Goal: Task Accomplishment & Management: Complete application form

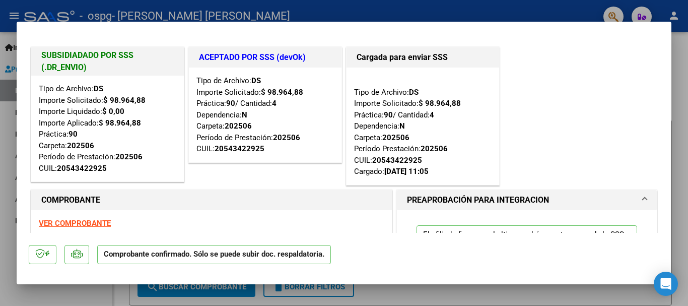
click at [688, 58] on div at bounding box center [344, 153] width 688 height 306
type input "$ 0,00"
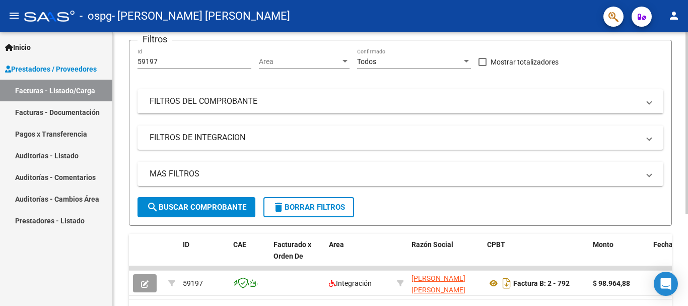
scroll to position [139, 0]
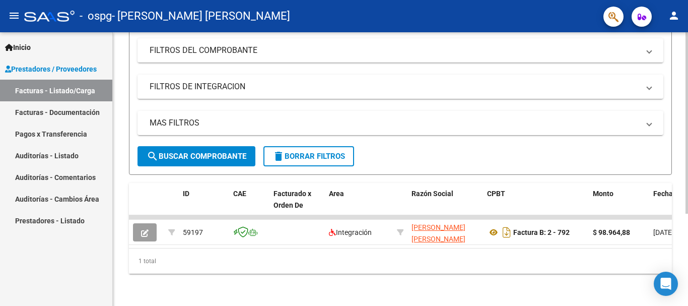
click at [688, 191] on div at bounding box center [687, 214] width 3 height 181
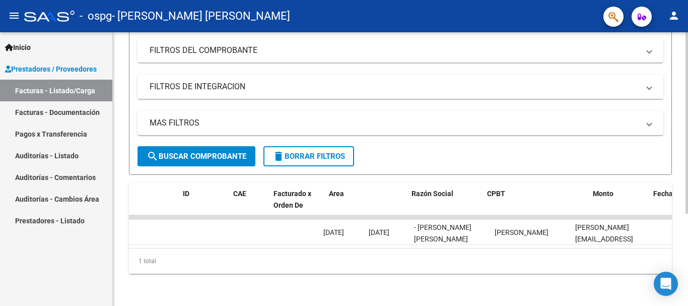
scroll to position [0, 0]
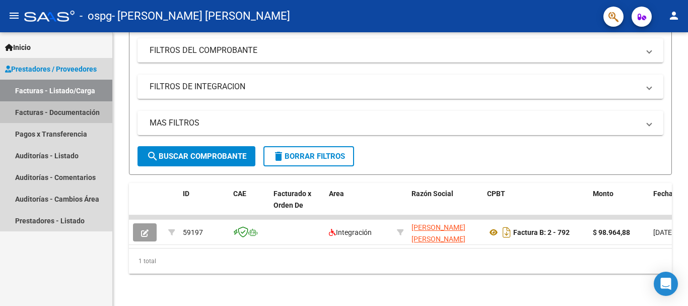
click at [40, 116] on link "Facturas - Documentación" at bounding box center [56, 112] width 112 height 22
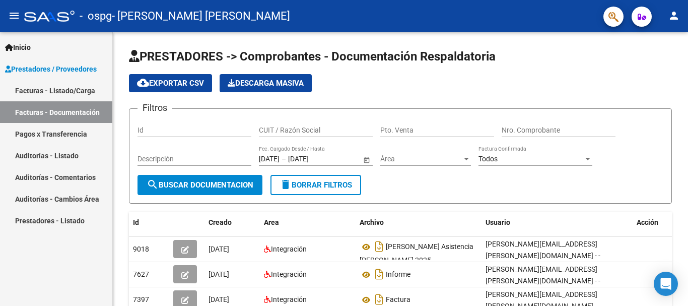
click at [49, 90] on link "Facturas - Listado/Carga" at bounding box center [56, 91] width 112 height 22
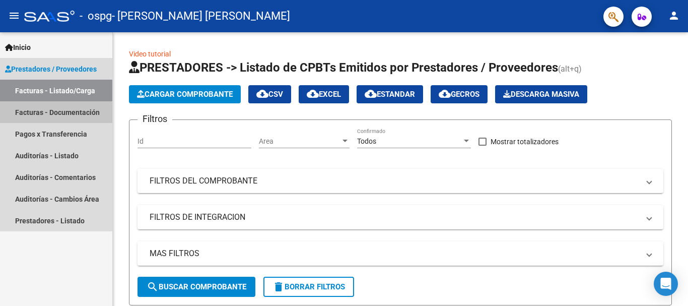
click at [54, 119] on link "Facturas - Documentación" at bounding box center [56, 112] width 112 height 22
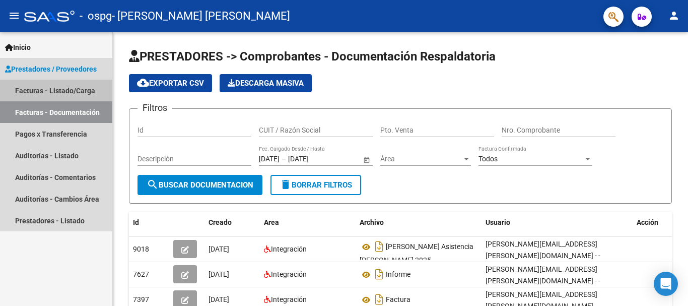
click at [56, 92] on link "Facturas - Listado/Carga" at bounding box center [56, 91] width 112 height 22
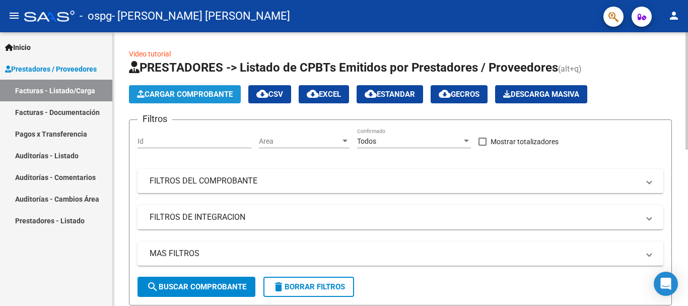
click at [190, 90] on span "Cargar Comprobante" at bounding box center [185, 94] width 96 height 9
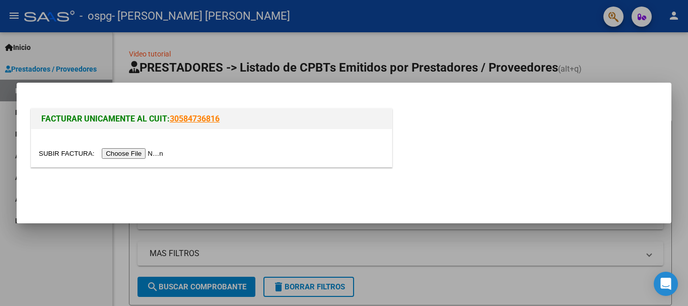
click at [123, 157] on input "file" at bounding box center [102, 153] width 127 height 11
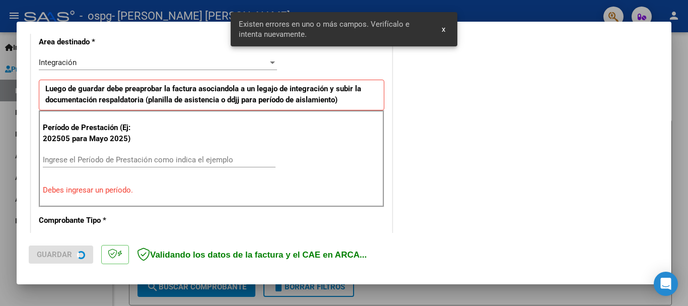
scroll to position [251, 0]
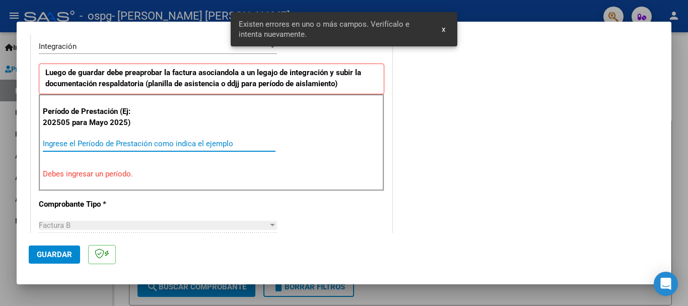
click at [110, 146] on input "Ingrese el Período de Prestación como indica el ejemplo" at bounding box center [159, 143] width 233 height 9
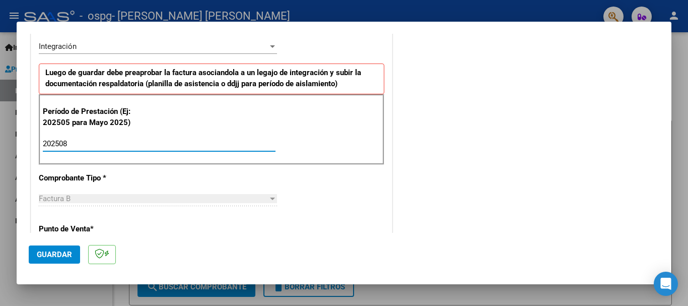
type input "202508"
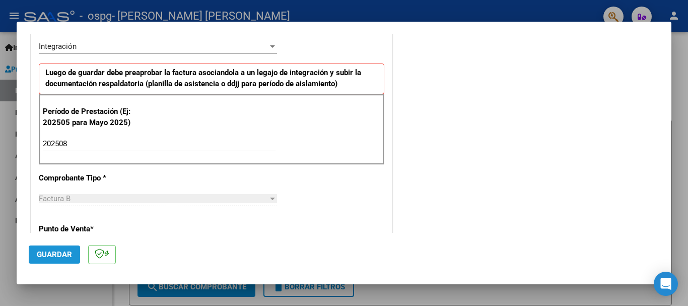
click at [52, 260] on button "Guardar" at bounding box center [54, 254] width 51 height 18
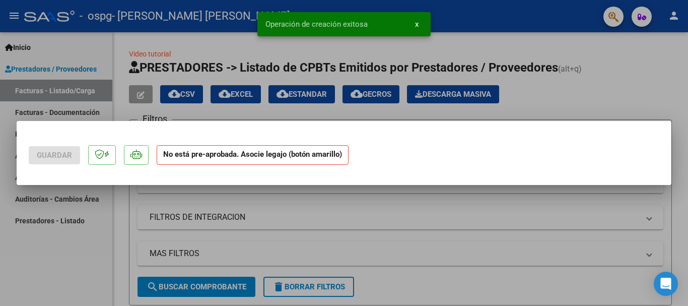
scroll to position [0, 0]
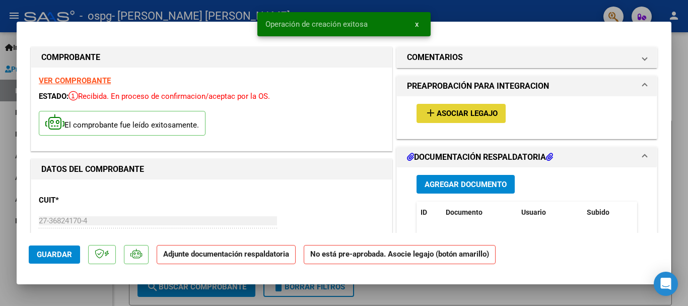
click at [451, 117] on span "Asociar Legajo" at bounding box center [467, 113] width 61 height 9
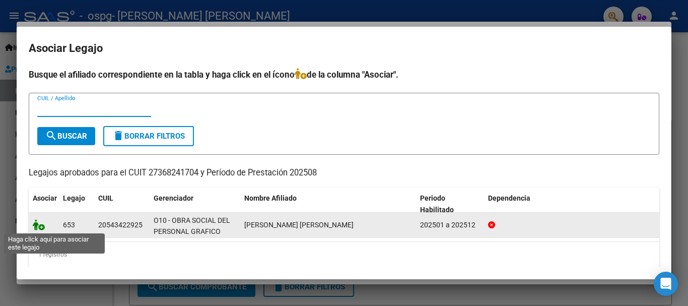
click at [38, 227] on icon at bounding box center [39, 224] width 12 height 11
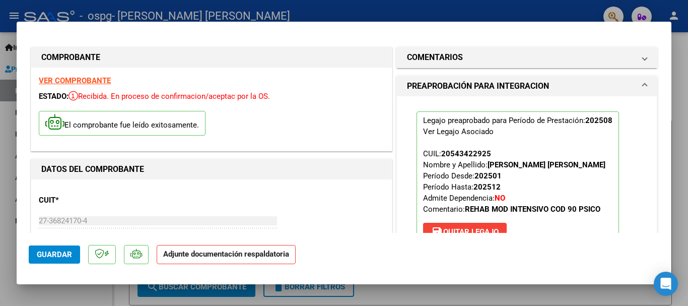
click at [282, 254] on strong "Adjunte documentación respaldatoria" at bounding box center [226, 253] width 126 height 9
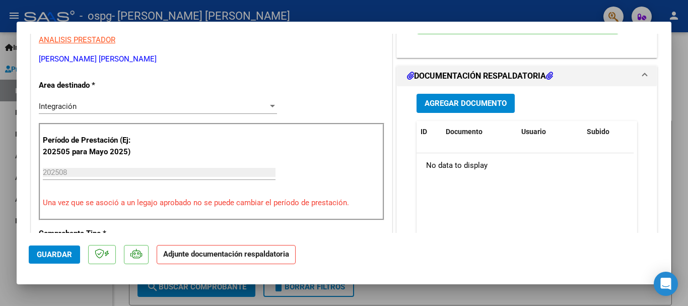
scroll to position [226, 0]
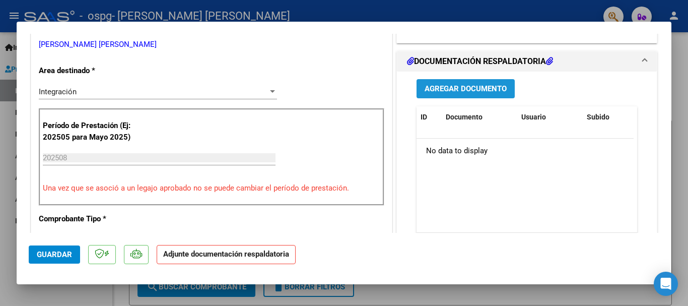
click at [487, 87] on span "Agregar Documento" at bounding box center [466, 89] width 82 height 9
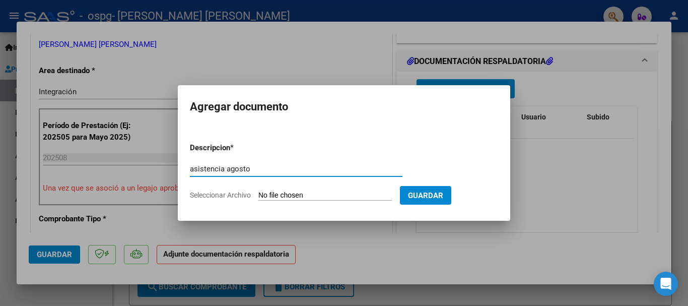
type input "asistencia agosto"
click at [288, 194] on input "Seleccionar Archivo" at bounding box center [325, 196] width 134 height 10
type input "C:\fakepath\[PERSON_NAME], ASISTENCIA AGOSTO 2025.pdf"
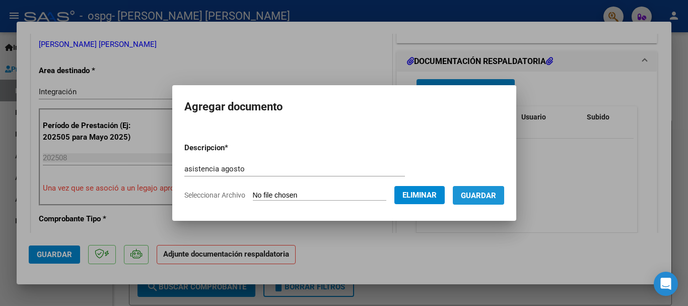
click at [496, 195] on span "Guardar" at bounding box center [478, 195] width 35 height 9
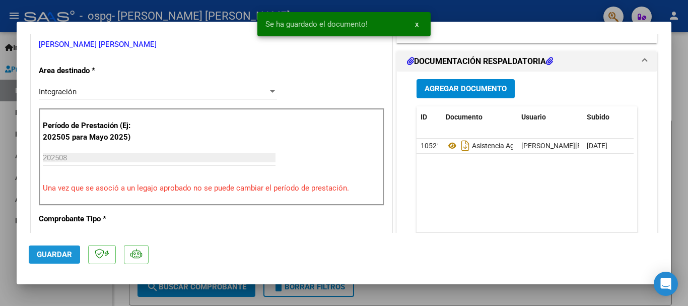
click at [51, 251] on span "Guardar" at bounding box center [54, 254] width 35 height 9
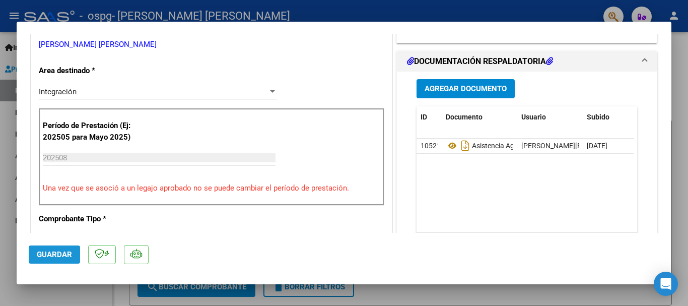
click at [51, 251] on span "Guardar" at bounding box center [54, 254] width 35 height 9
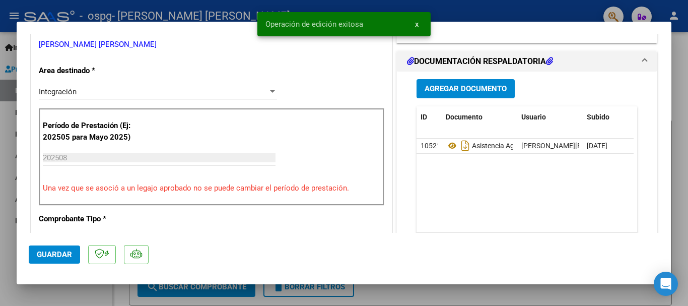
click at [1, 208] on div at bounding box center [344, 153] width 688 height 306
type input "$ 0,00"
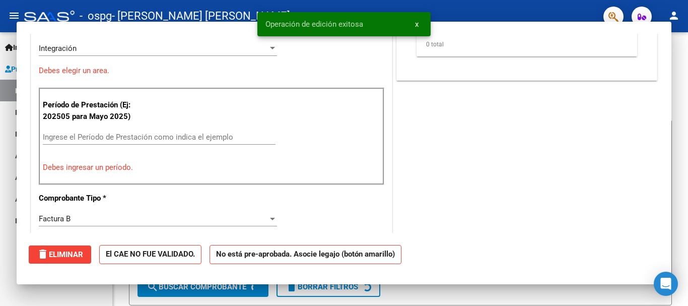
scroll to position [182, 0]
